Goal: Information Seeking & Learning: Check status

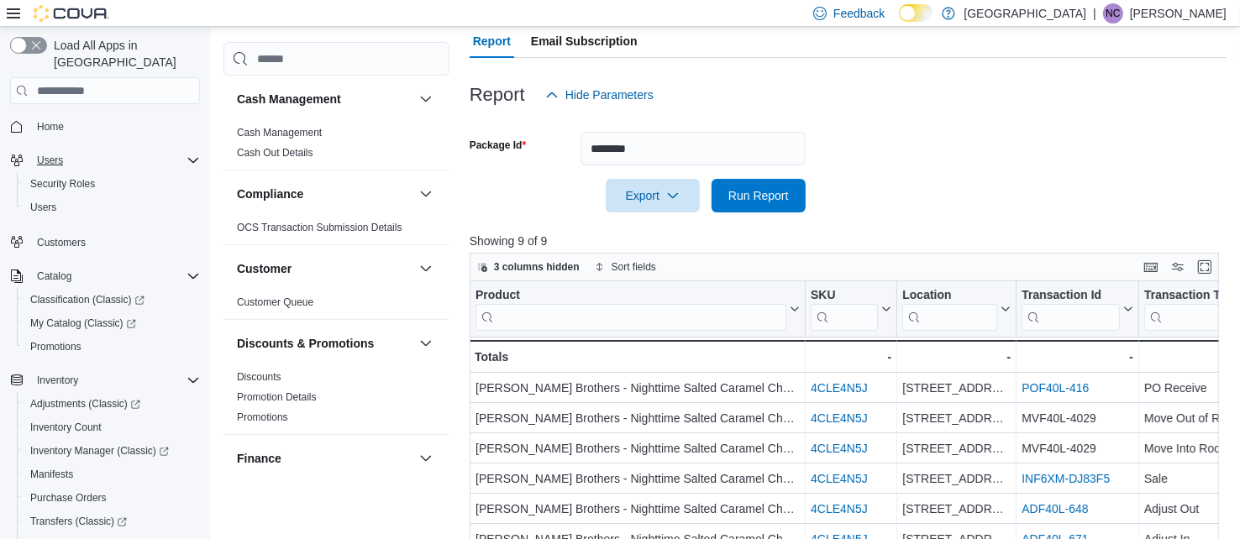
scroll to position [155, 0]
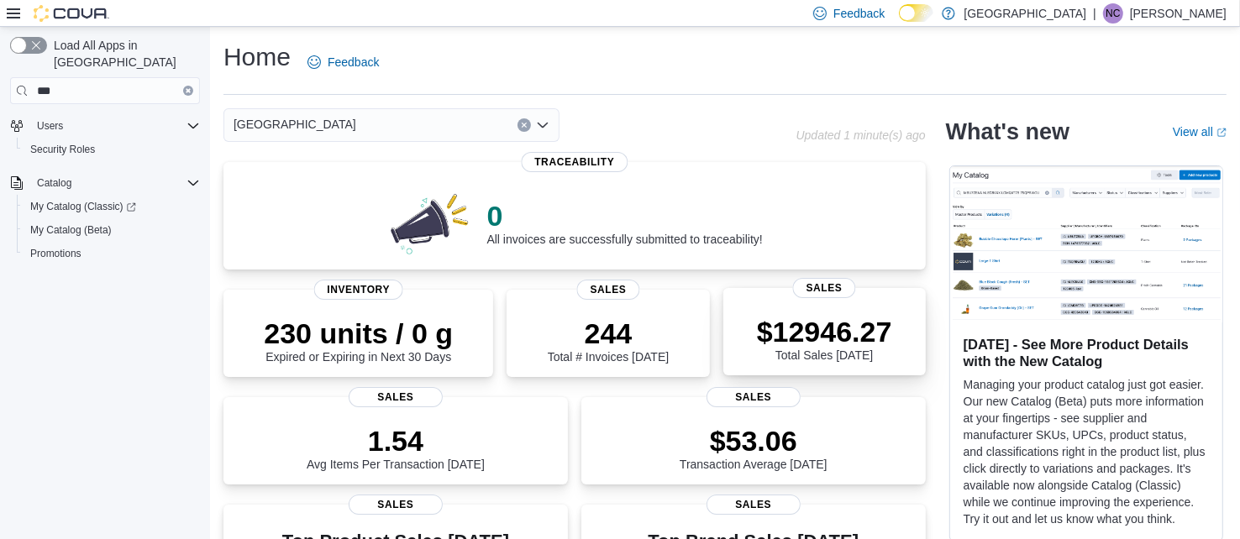
click at [818, 286] on span "Sales" at bounding box center [824, 288] width 63 height 20
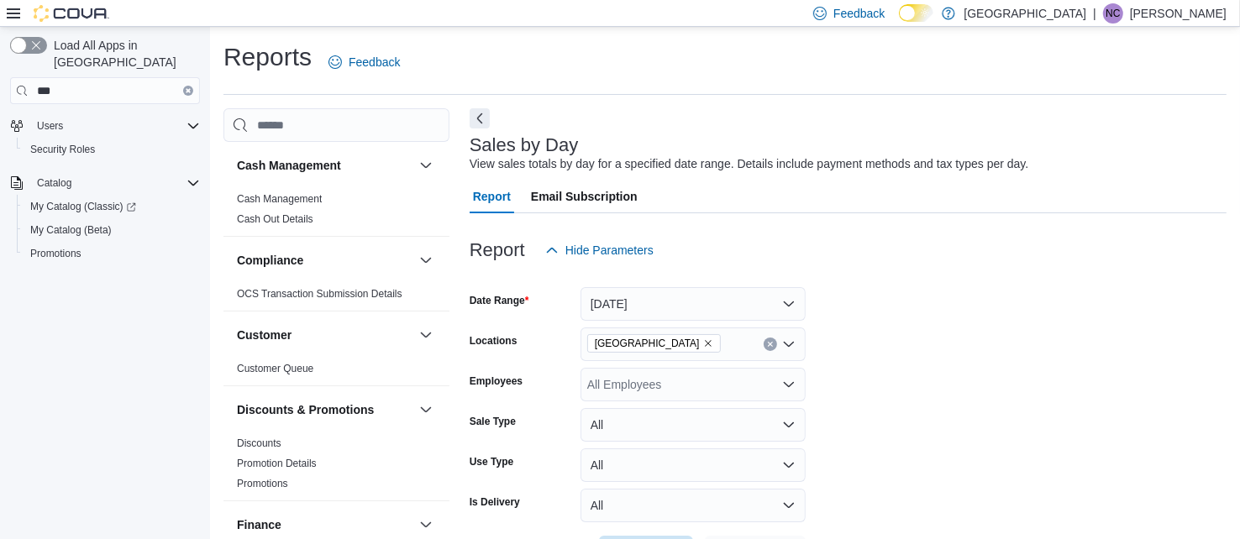
scroll to position [39, 0]
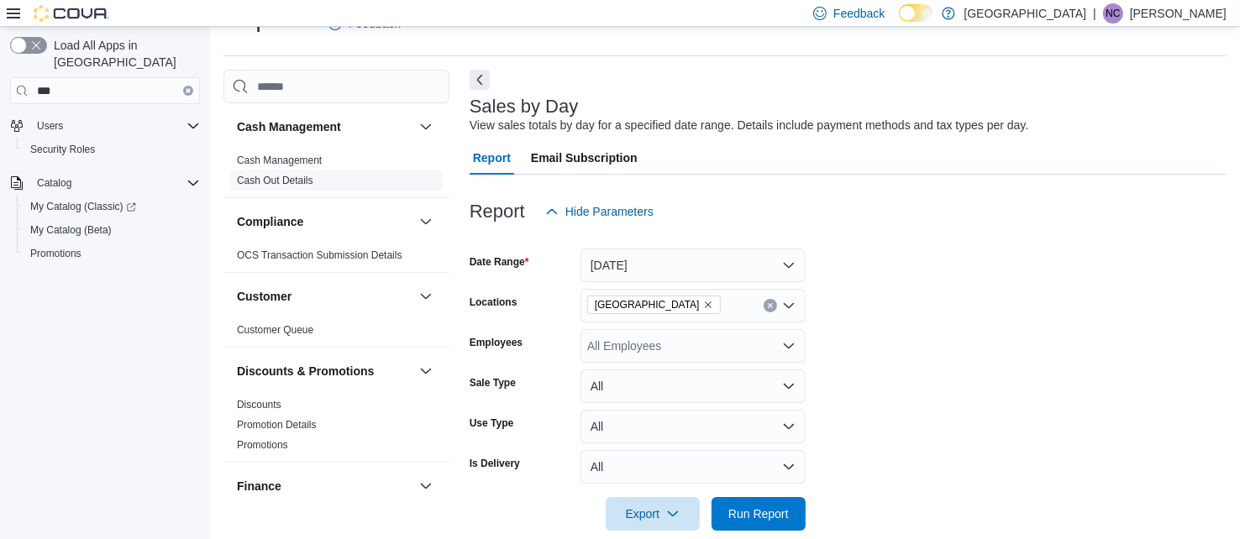
click at [281, 180] on link "Cash Out Details" at bounding box center [275, 181] width 76 height 12
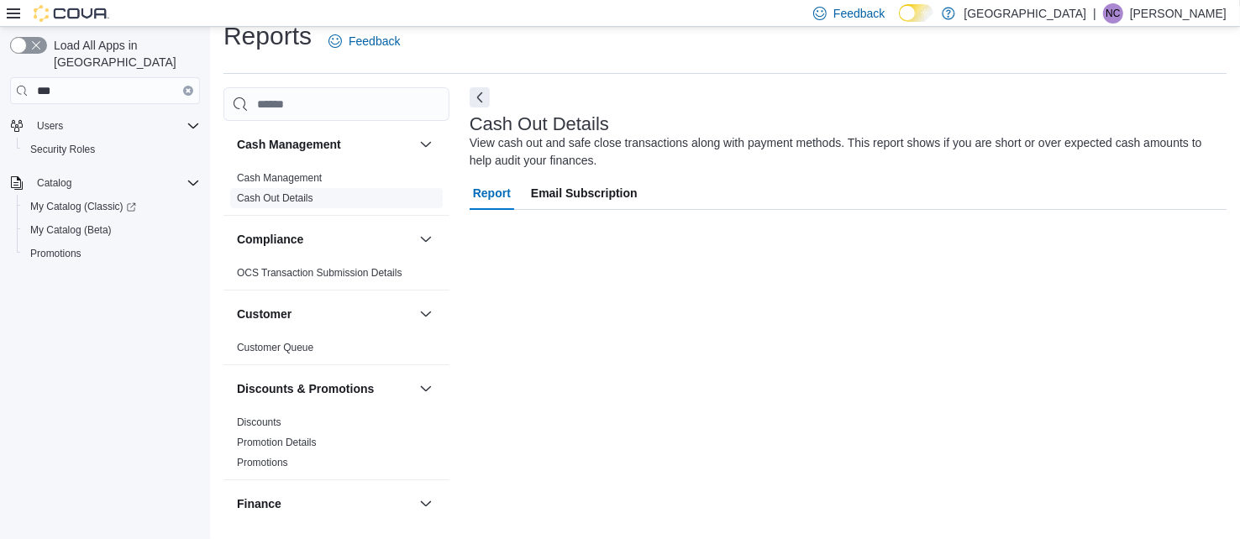
scroll to position [20, 0]
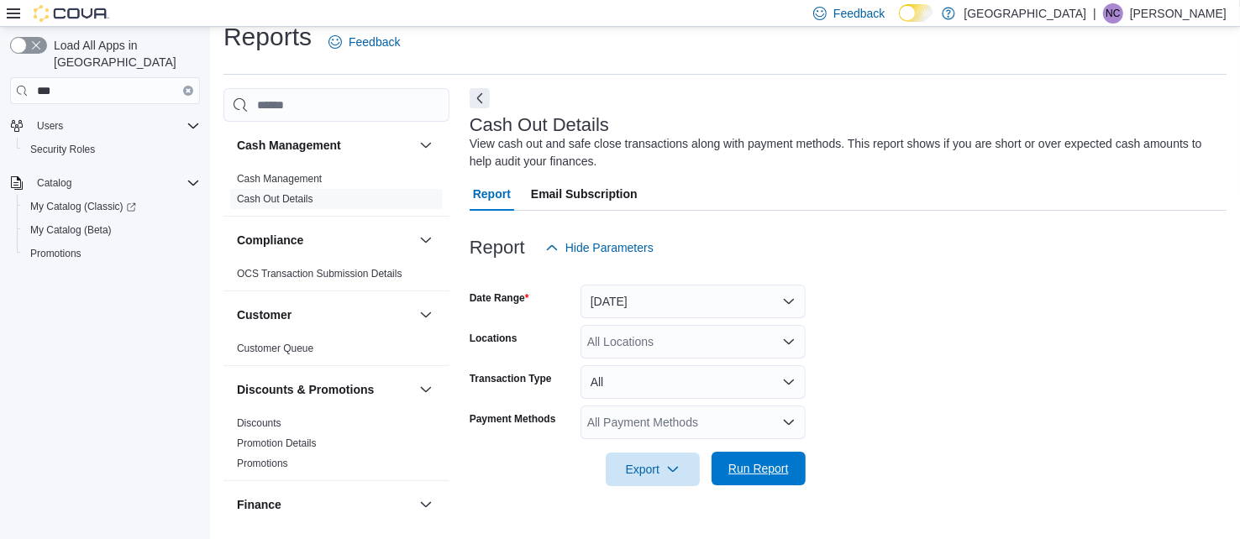
click at [755, 470] on span "Run Report" at bounding box center [758, 468] width 60 height 17
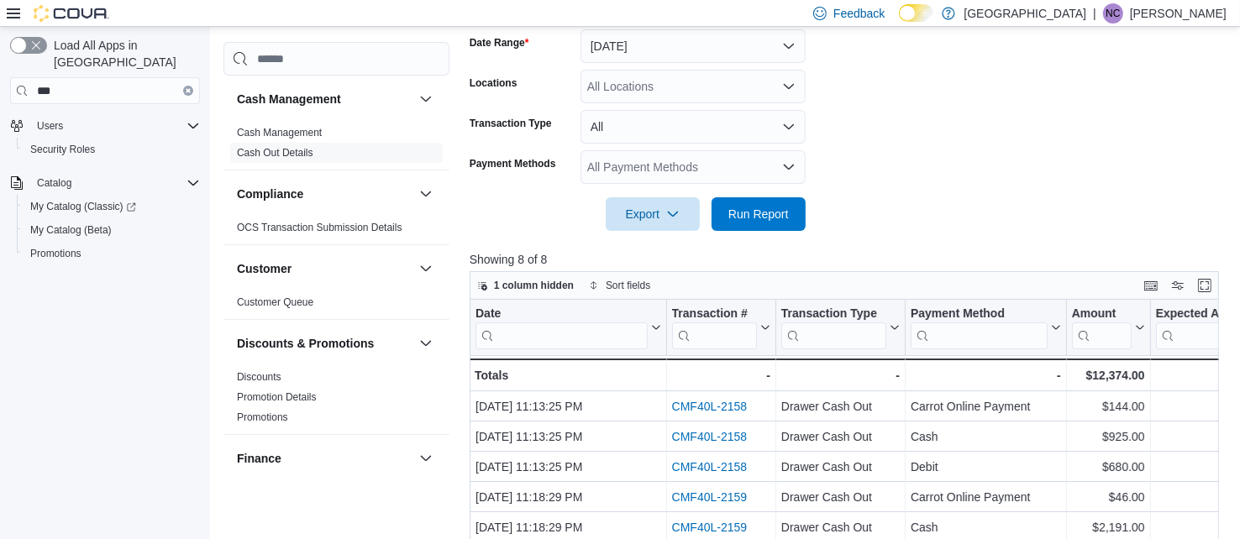
scroll to position [277, 0]
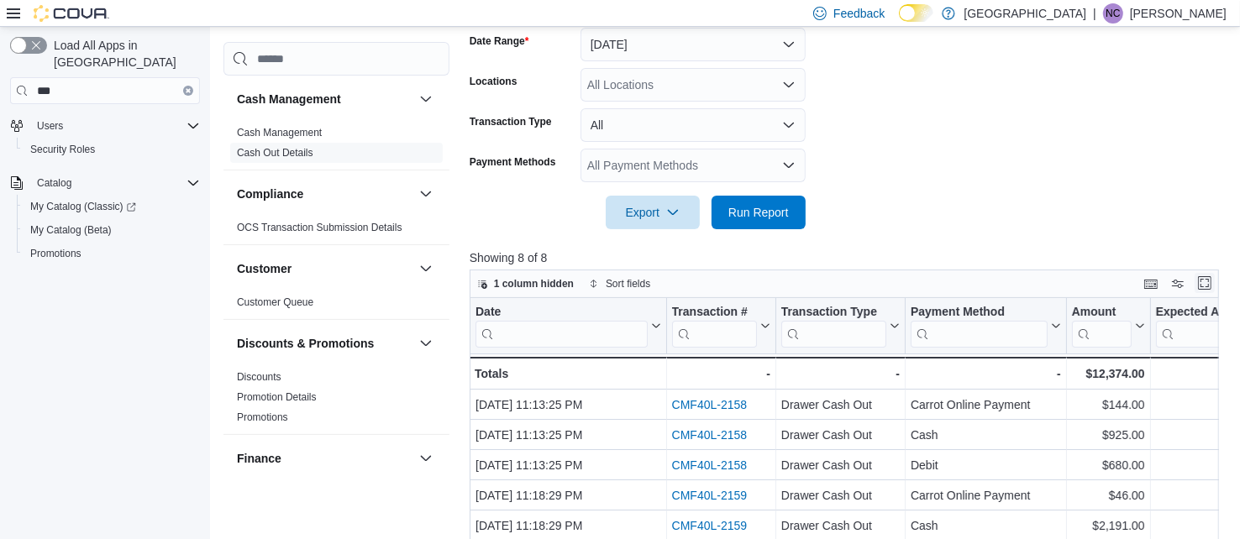
click at [1202, 285] on button "Enter fullscreen" at bounding box center [1204, 283] width 20 height 20
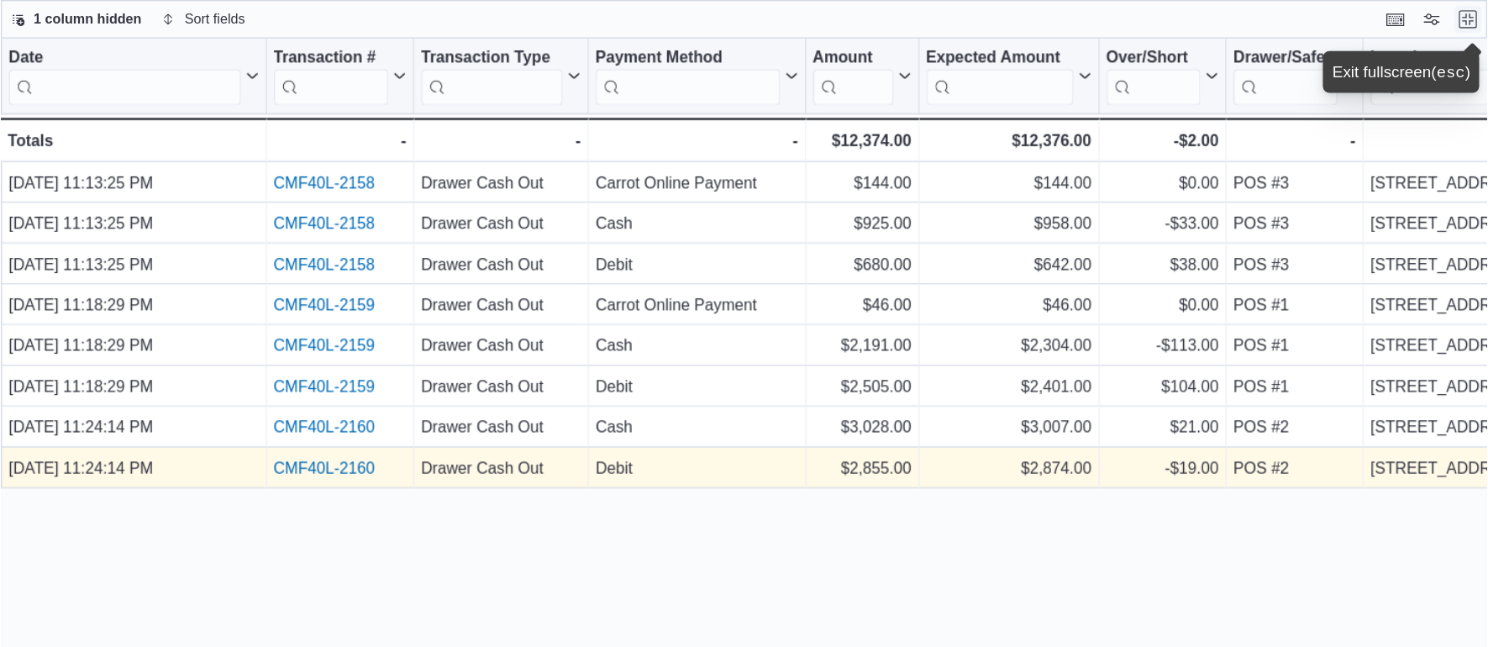
scroll to position [0, 0]
